Goal: Information Seeking & Learning: Check status

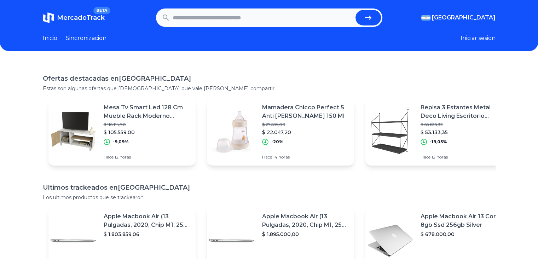
click at [255, 21] on input "text" at bounding box center [263, 18] width 180 height 16
type input "**********"
click at [356, 10] on button "submit" at bounding box center [368, 18] width 25 height 16
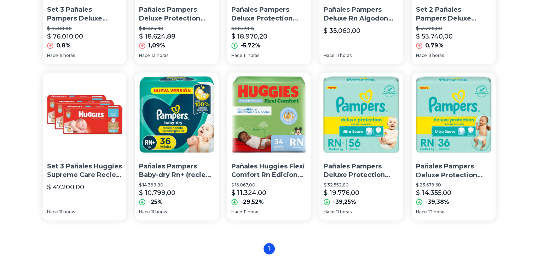
scroll to position [496, 0]
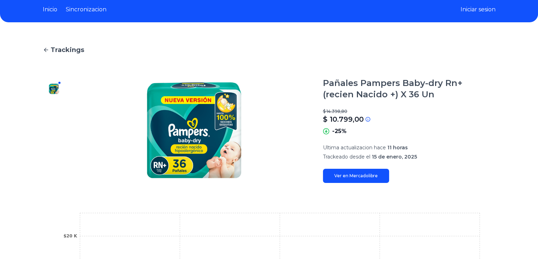
scroll to position [71, 0]
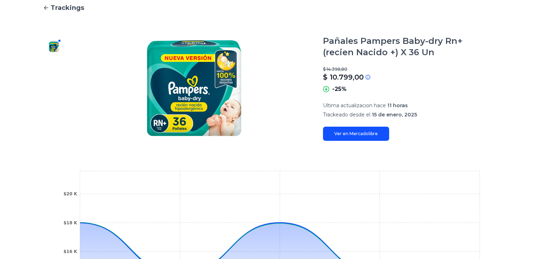
click at [351, 131] on link "Ver en Mercadolibre" at bounding box center [356, 134] width 66 height 14
